Goal: Task Accomplishment & Management: Use online tool/utility

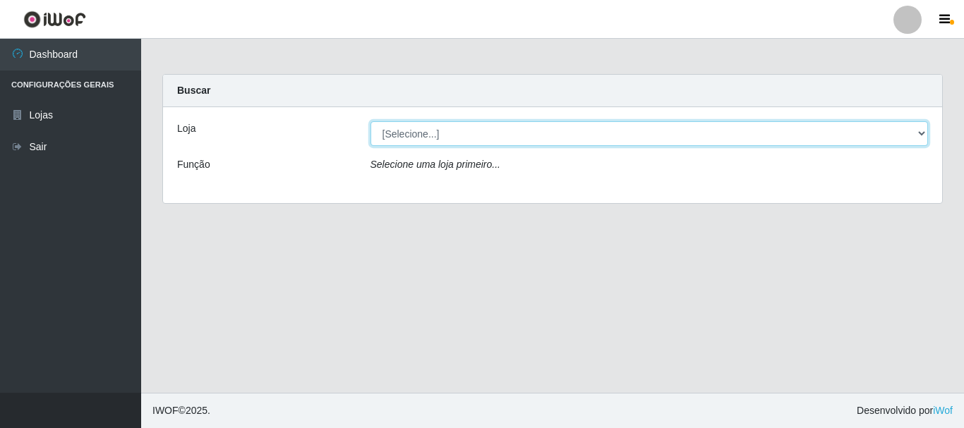
click at [471, 133] on select "[Selecione...] [GEOGRAPHIC_DATA] [GEOGRAPHIC_DATA]" at bounding box center [650, 133] width 558 height 25
select select "64"
click at [371, 121] on select "[Selecione...] [GEOGRAPHIC_DATA] [GEOGRAPHIC_DATA]" at bounding box center [650, 133] width 558 height 25
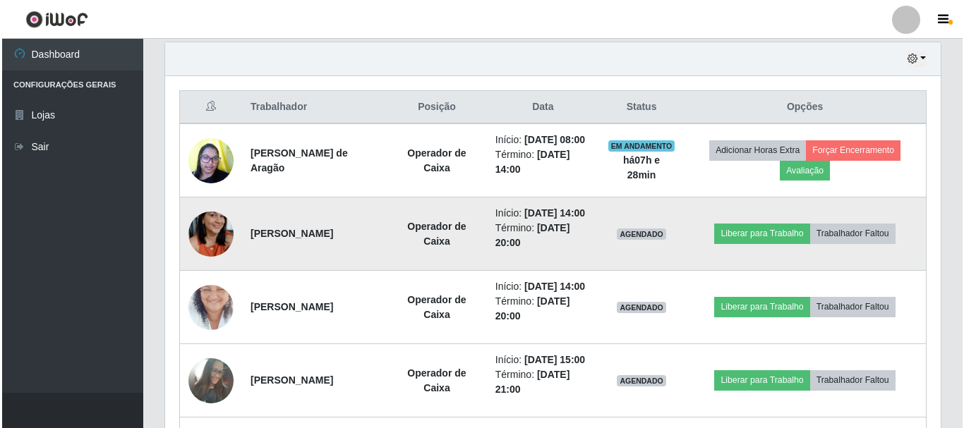
scroll to position [494, 0]
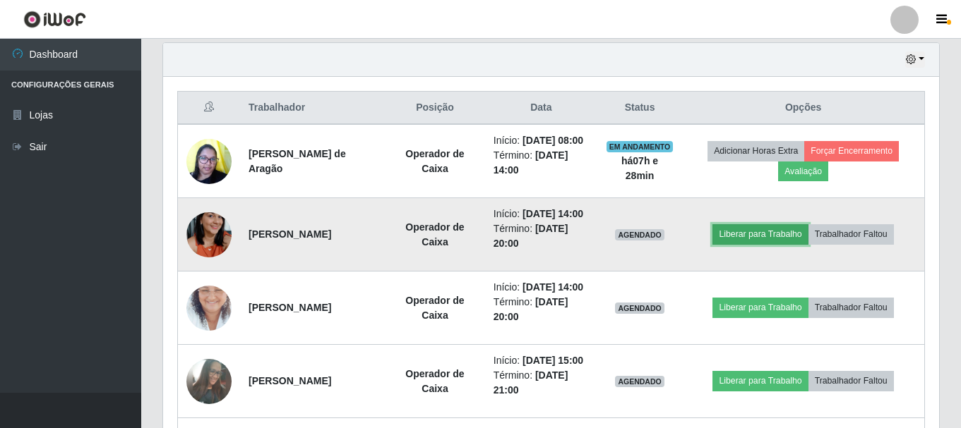
click at [773, 244] on button "Liberar para Trabalho" at bounding box center [759, 234] width 95 height 20
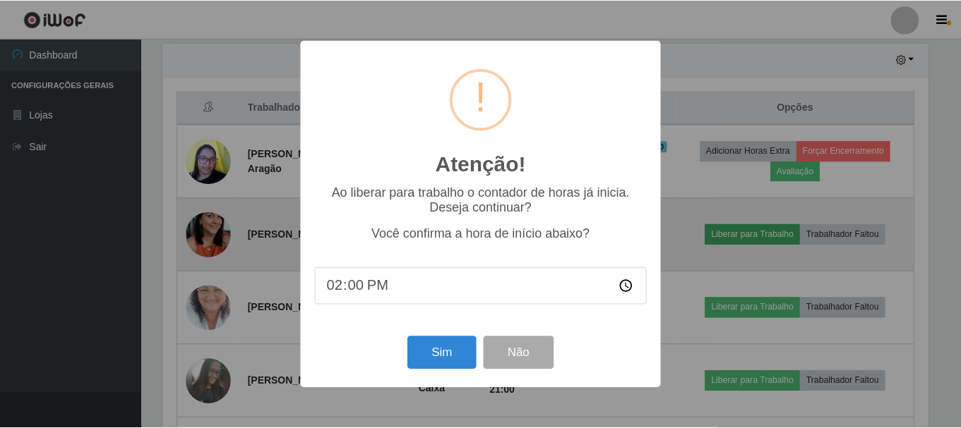
scroll to position [293, 769]
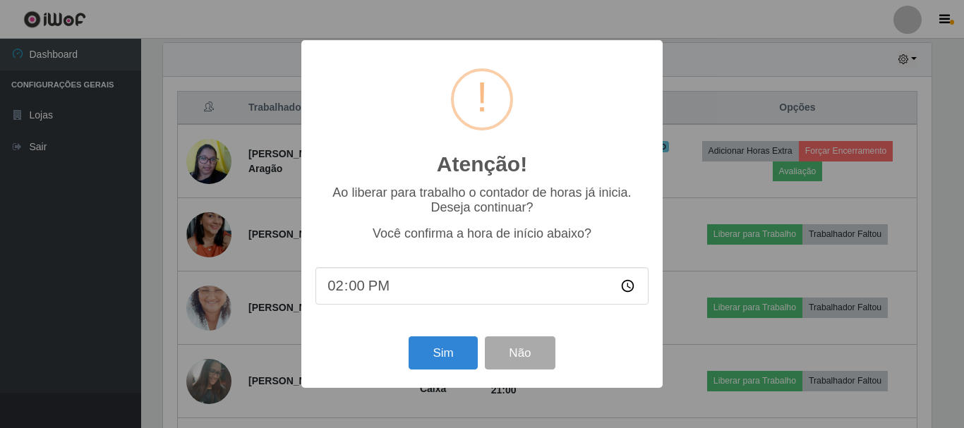
click at [757, 47] on div "Atenção! × Ao liberar para trabalho o contador de horas já inicia. Deseja conti…" at bounding box center [482, 214] width 964 height 428
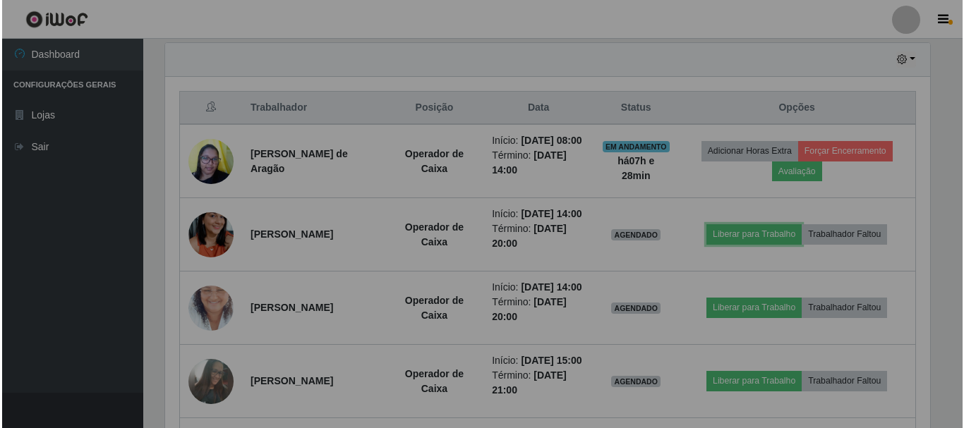
scroll to position [293, 776]
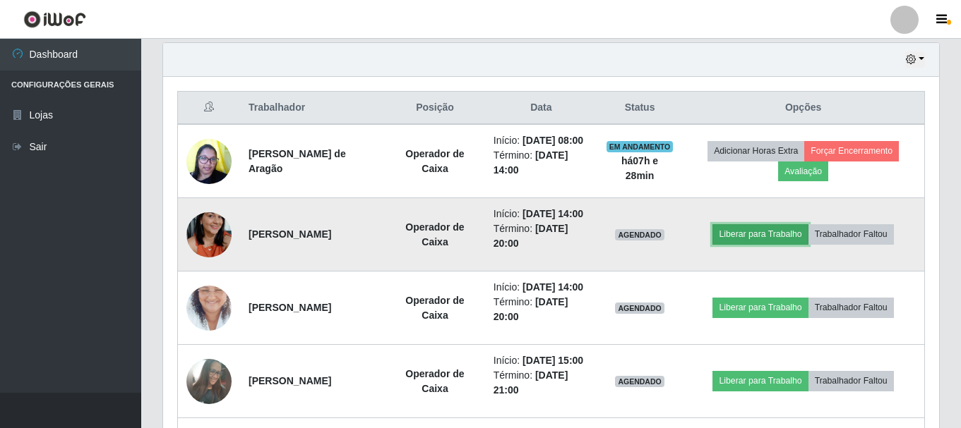
click at [776, 244] on button "Liberar para Trabalho" at bounding box center [759, 234] width 95 height 20
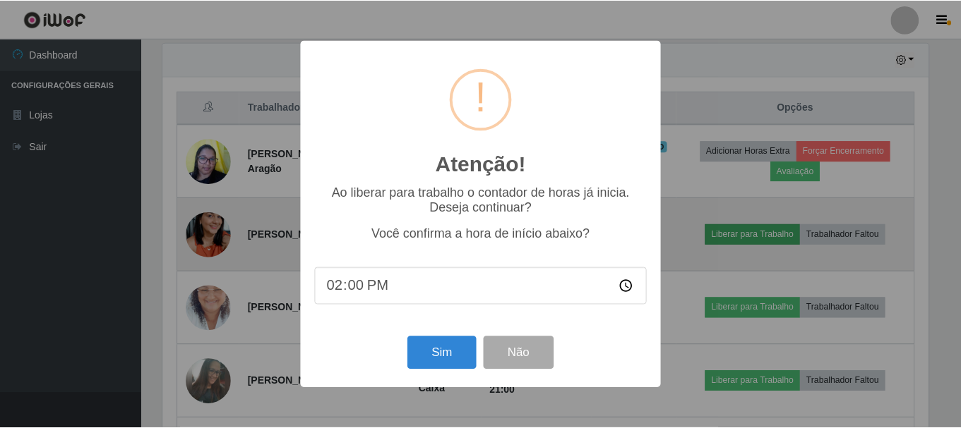
scroll to position [293, 769]
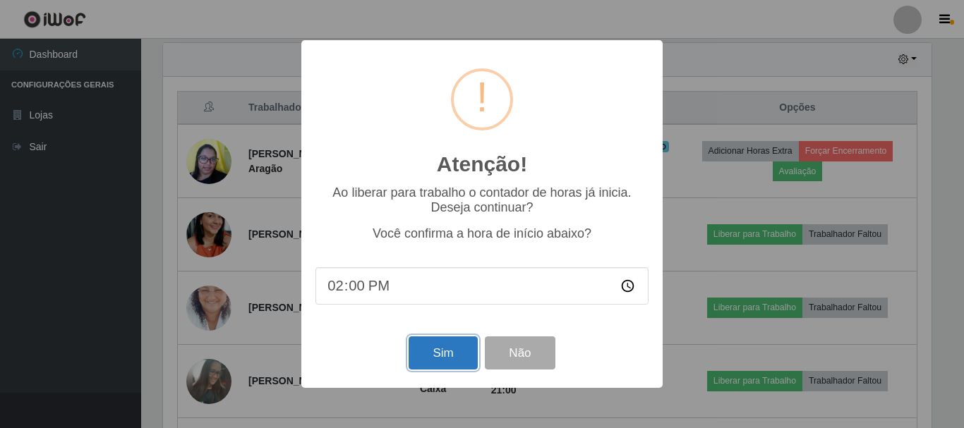
click at [465, 354] on button "Sim" at bounding box center [443, 353] width 68 height 33
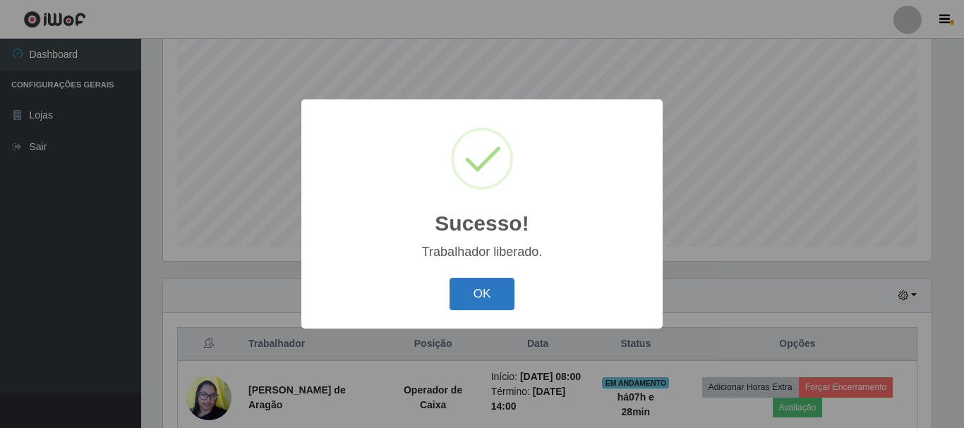
click at [486, 292] on button "OK" at bounding box center [483, 294] width 66 height 33
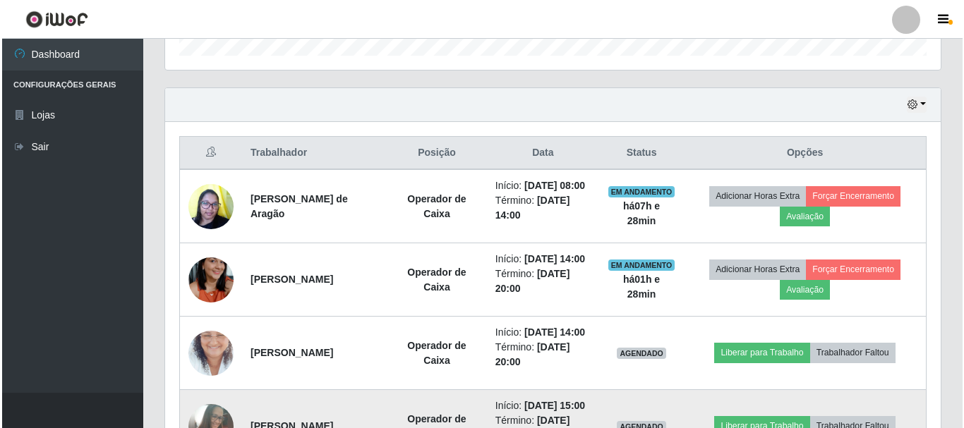
scroll to position [540, 0]
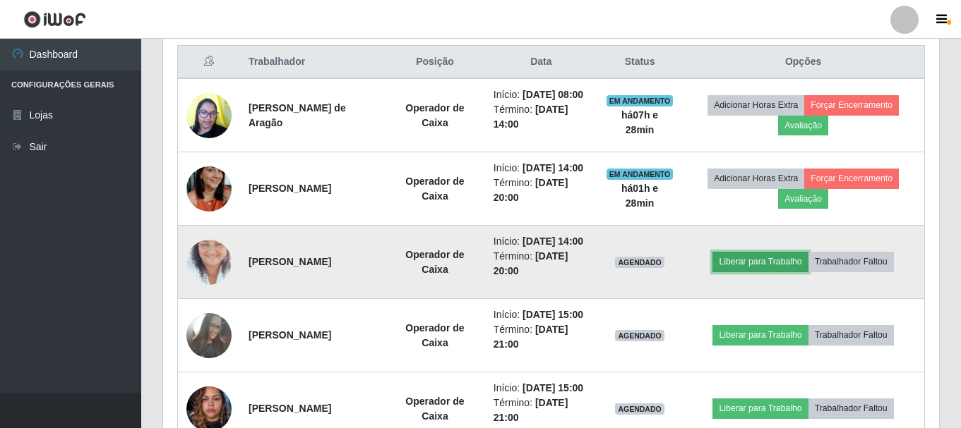
click at [775, 272] on button "Liberar para Trabalho" at bounding box center [759, 262] width 95 height 20
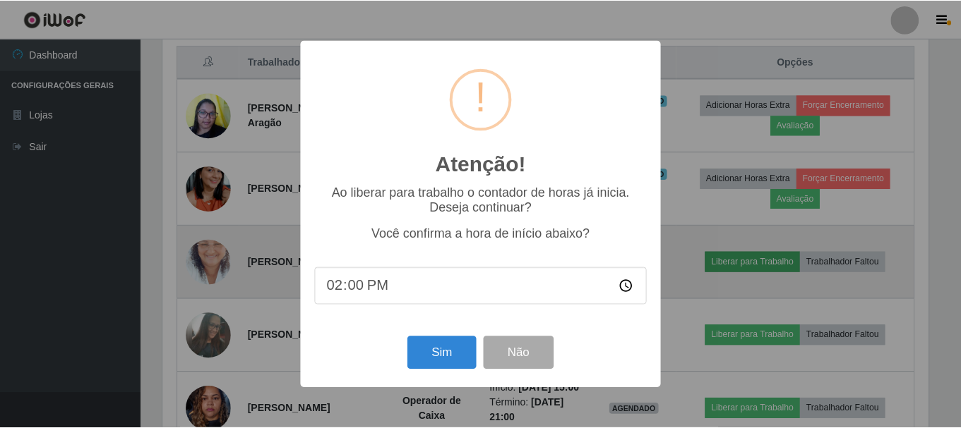
scroll to position [293, 769]
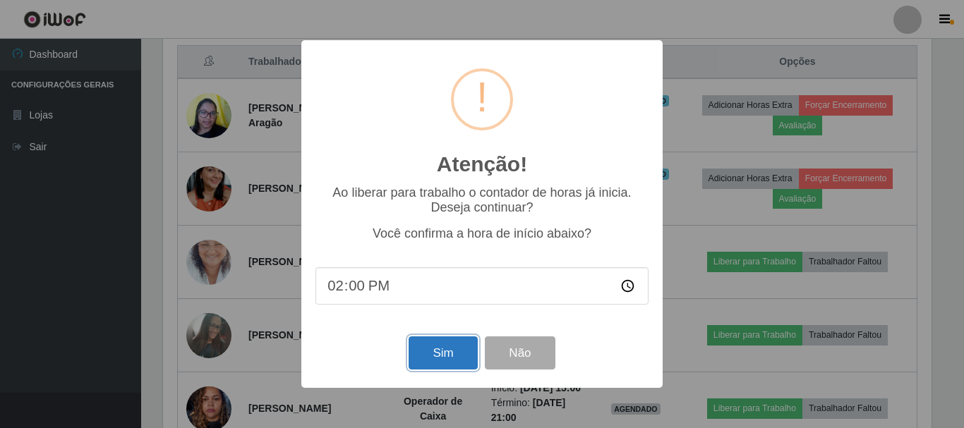
click at [452, 349] on button "Sim" at bounding box center [443, 353] width 68 height 33
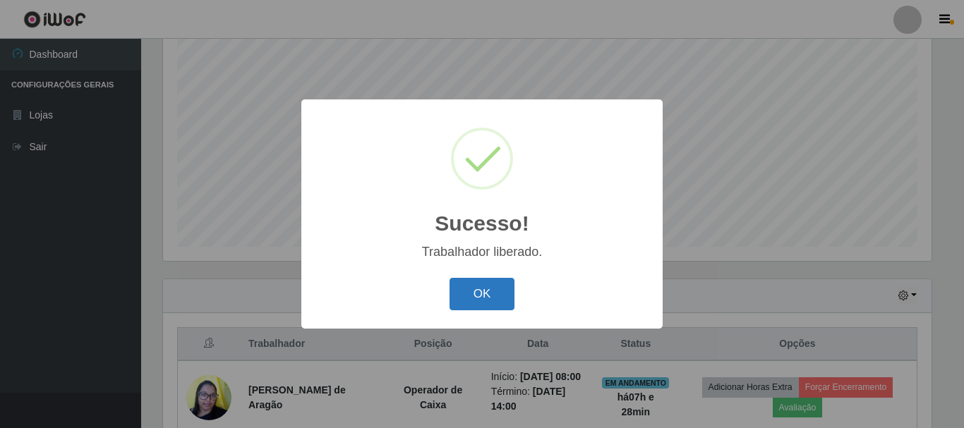
click at [496, 299] on button "OK" at bounding box center [483, 294] width 66 height 33
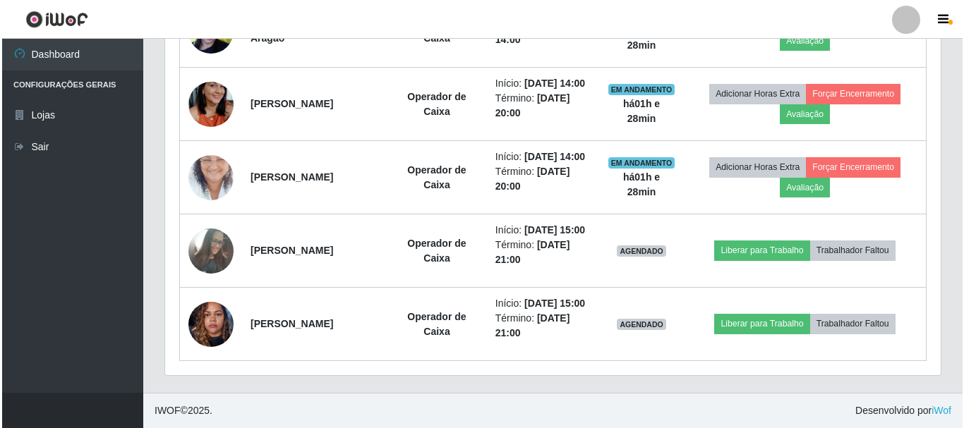
scroll to position [681, 0]
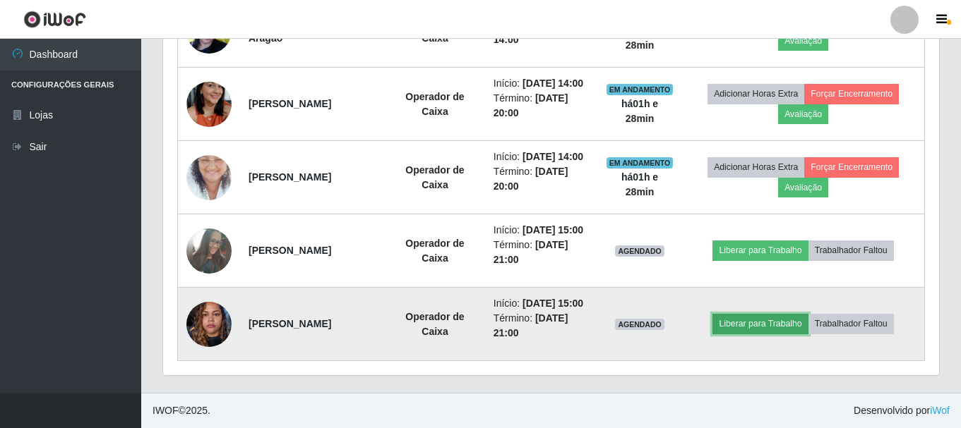
click at [757, 334] on button "Liberar para Trabalho" at bounding box center [759, 324] width 95 height 20
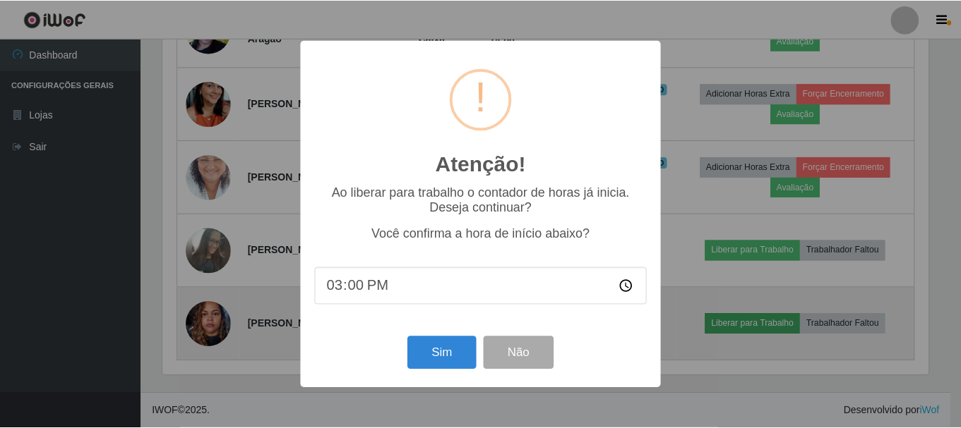
scroll to position [293, 769]
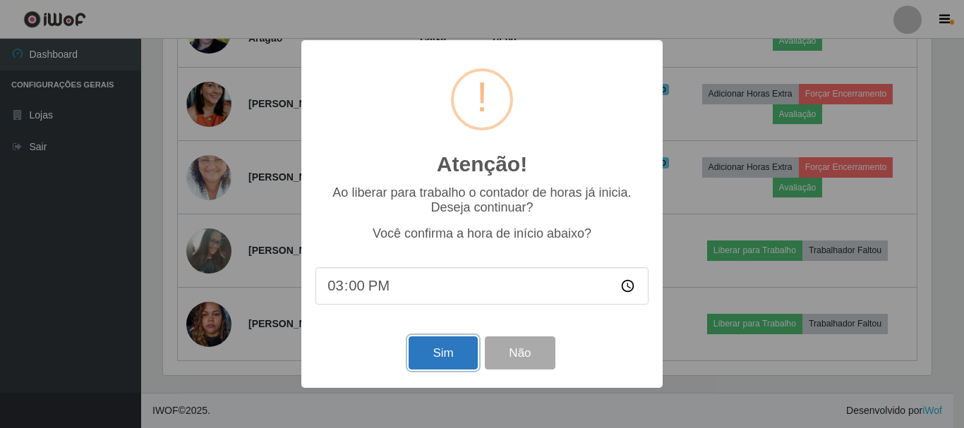
click at [445, 357] on button "Sim" at bounding box center [443, 353] width 68 height 33
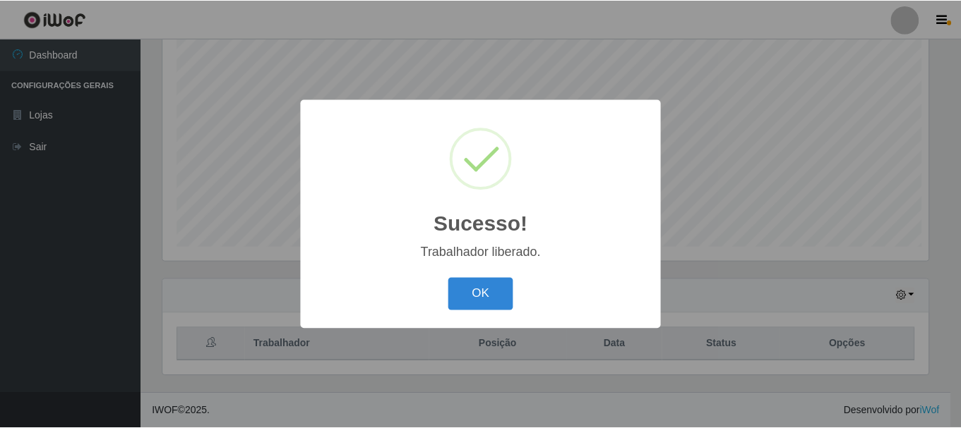
scroll to position [0, 0]
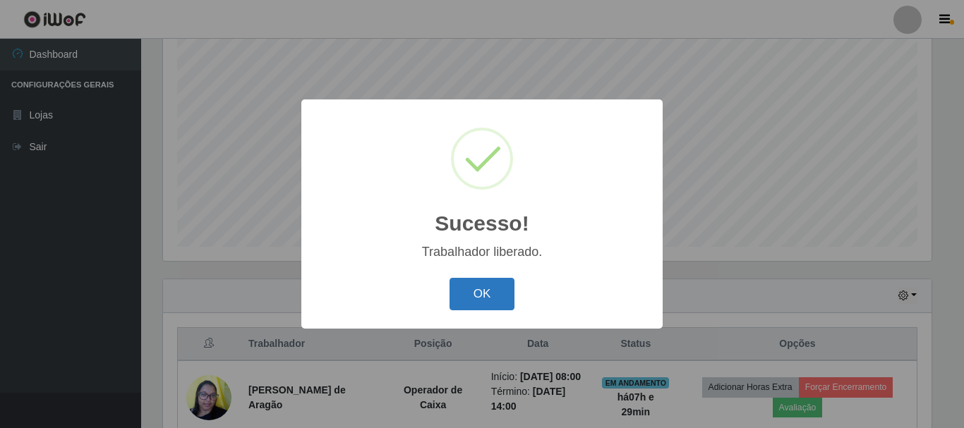
click at [481, 286] on button "OK" at bounding box center [483, 294] width 66 height 33
